Goal: Ask a question

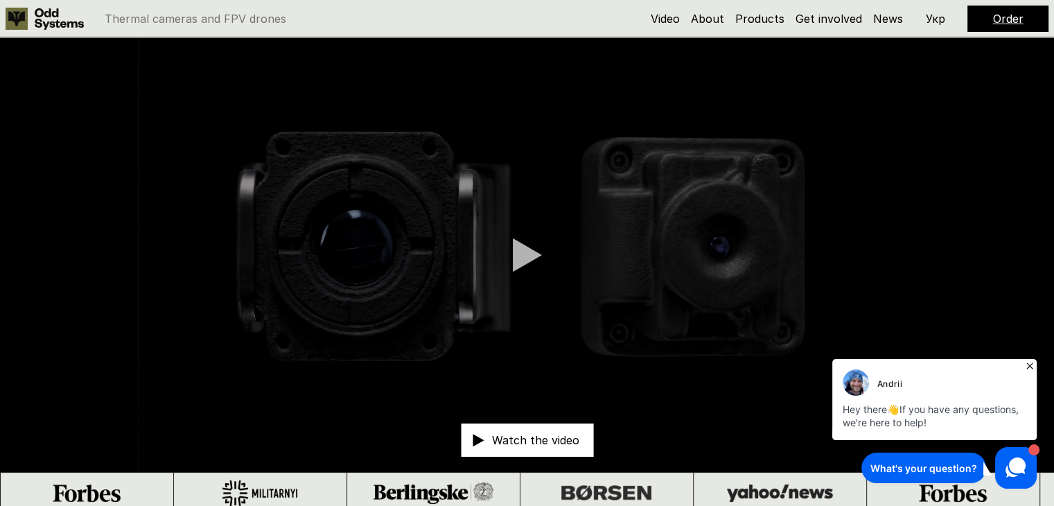
click at [931, 17] on p "Укр" at bounding box center [935, 18] width 19 height 11
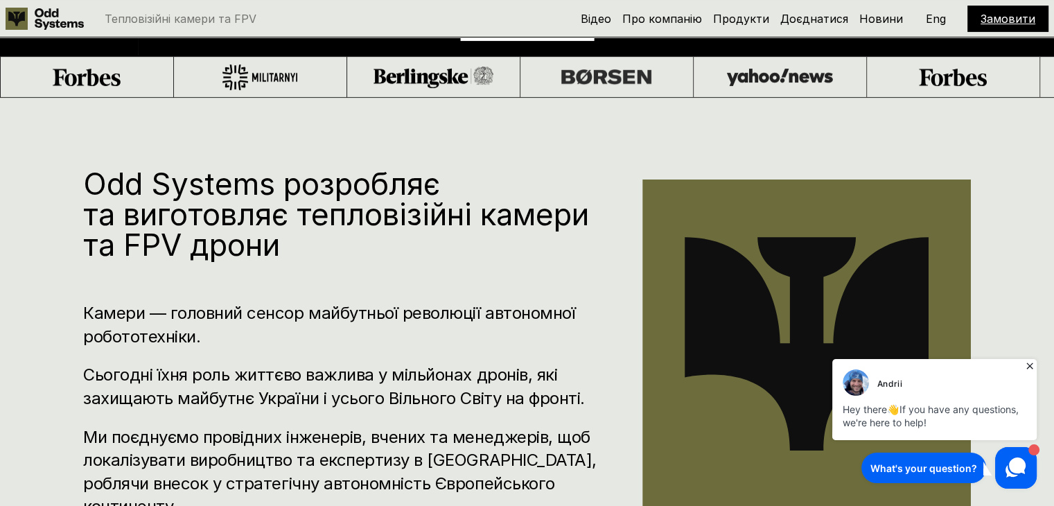
scroll to position [485, 0]
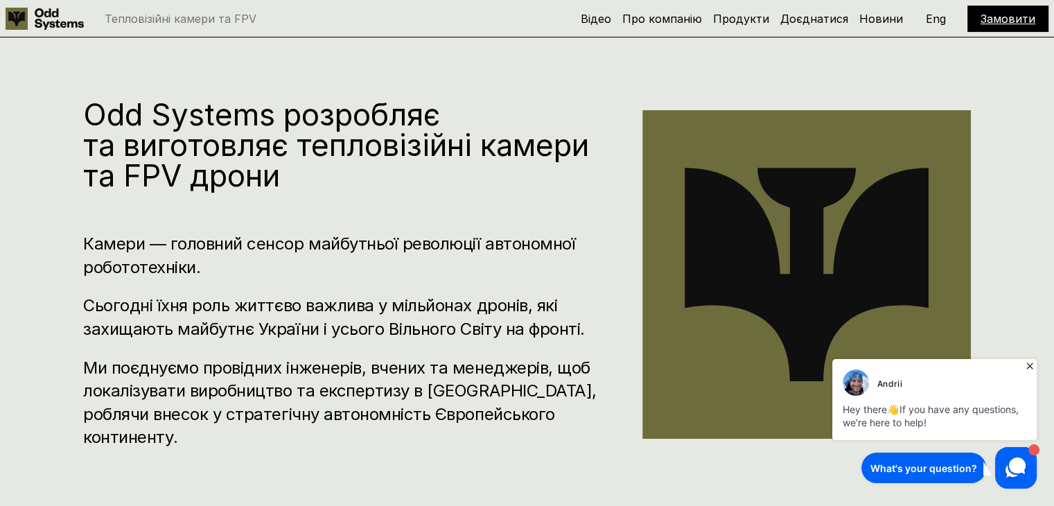
click at [1017, 459] on use at bounding box center [1015, 467] width 20 height 20
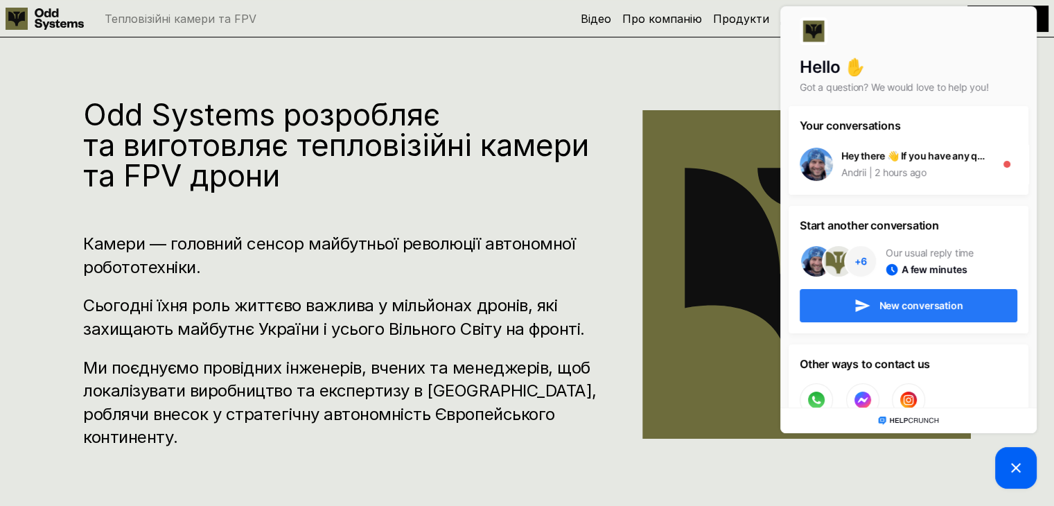
click at [871, 303] on button "New conversation" at bounding box center [908, 305] width 218 height 33
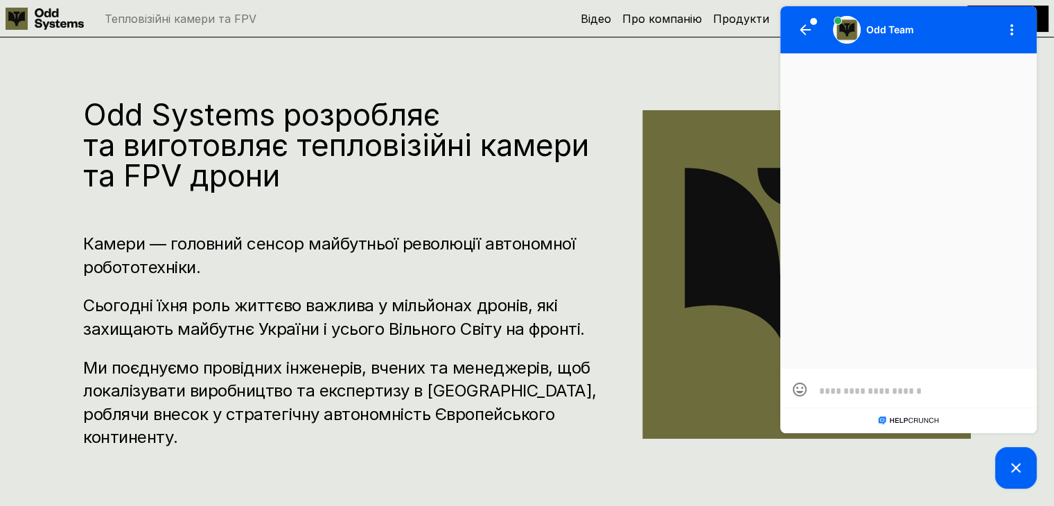
scroll to position [0, 0]
drag, startPoint x: 849, startPoint y: 398, endPoint x: 926, endPoint y: 387, distance: 78.4
click at [926, 387] on textarea at bounding box center [908, 390] width 179 height 12
drag, startPoint x: 900, startPoint y: 379, endPoint x: 924, endPoint y: 393, distance: 27.9
click at [924, 393] on textarea at bounding box center [908, 390] width 179 height 12
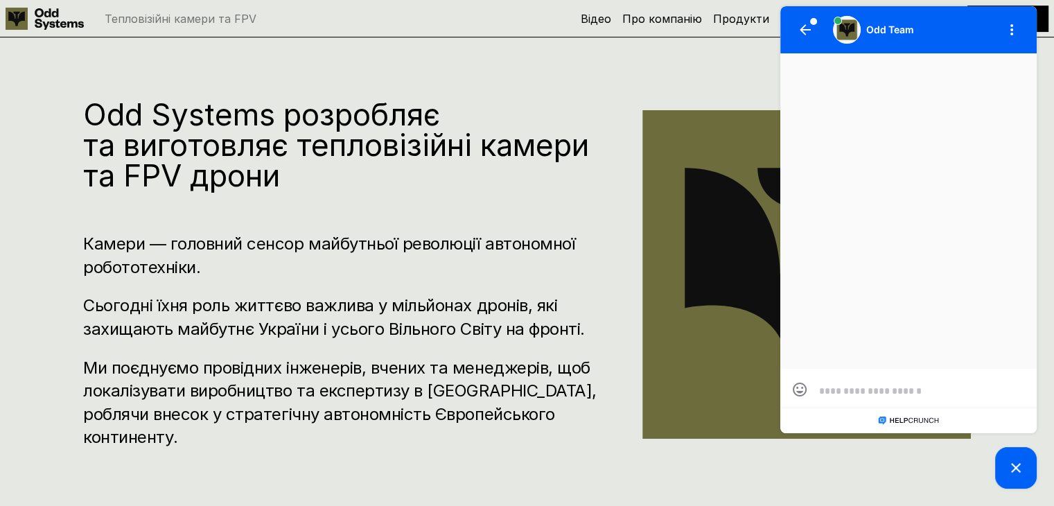
paste textarea "**********"
type textarea "**********"
click at [1016, 384] on icon "button" at bounding box center [1016, 387] width 13 height 11
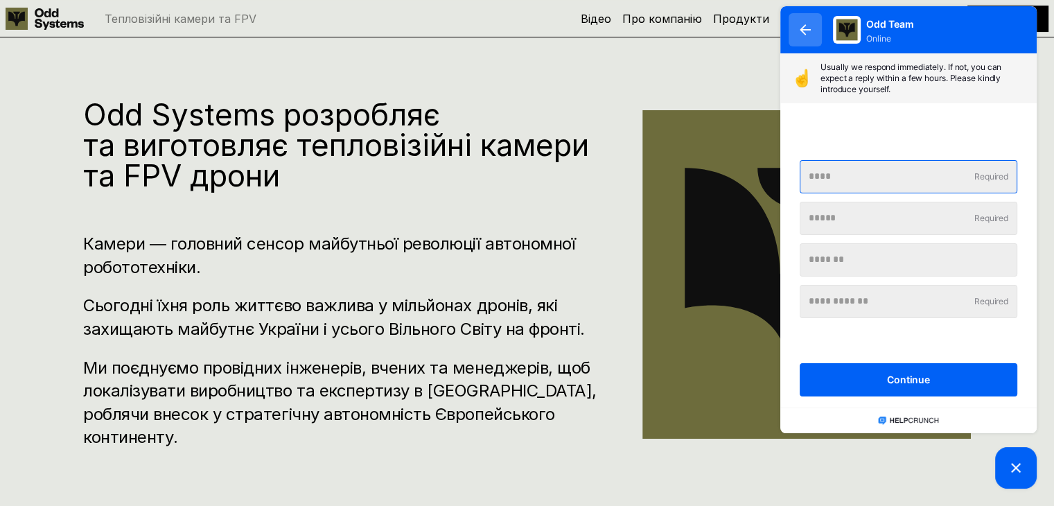
click at [814, 37] on button "button" at bounding box center [804, 29] width 33 height 33
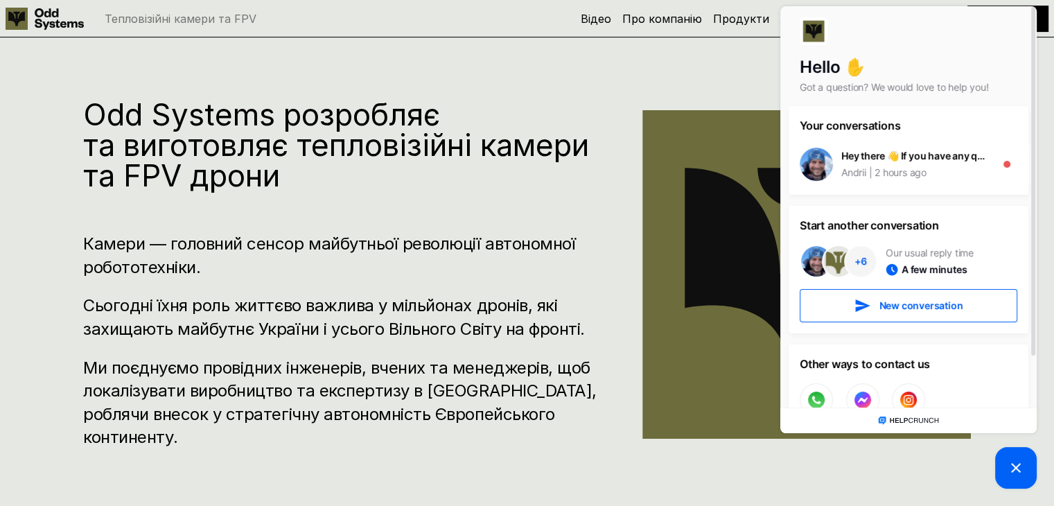
click at [664, 80] on div "Odd Systems розробляє та виготовляє тепловізійні камери та FPV дрони Камери — г…" at bounding box center [527, 281] width 1054 height 506
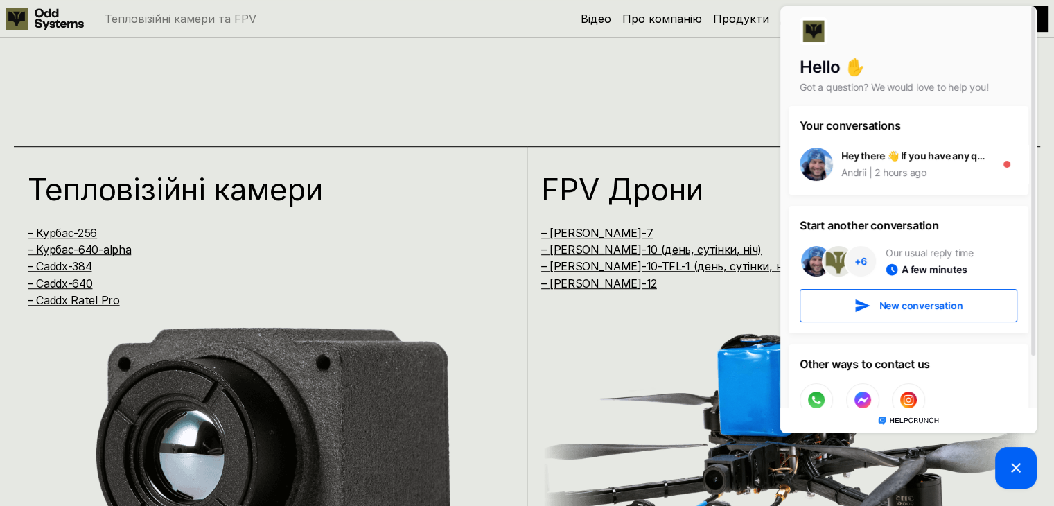
scroll to position [762, 0]
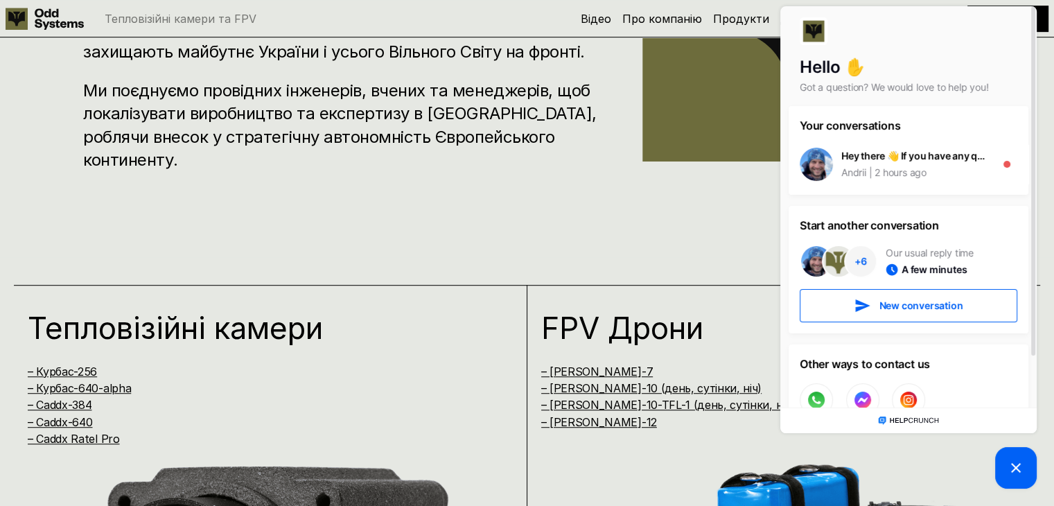
click at [1036, 477] on picture at bounding box center [1016, 468] width 42 height 42
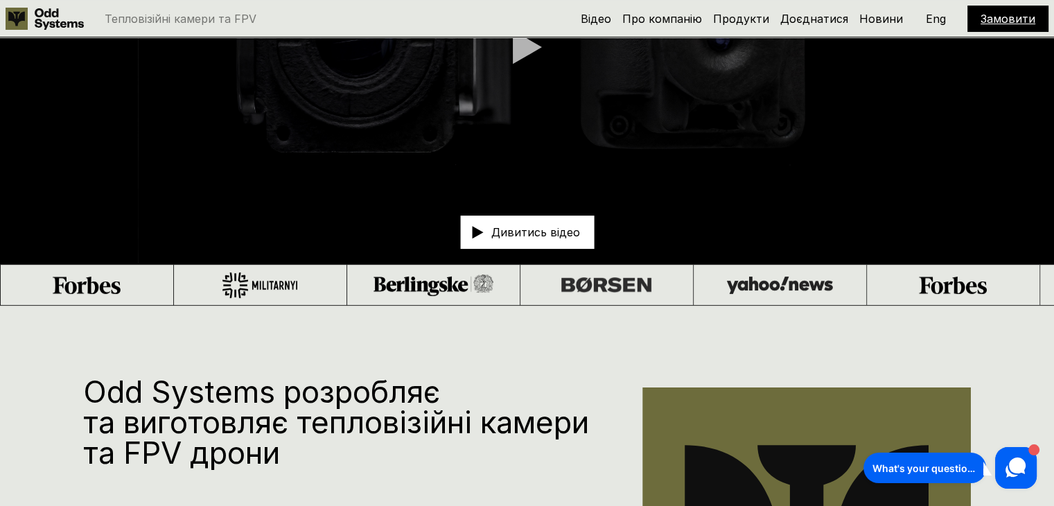
scroll to position [0, 0]
